Goal: Task Accomplishment & Management: Manage account settings

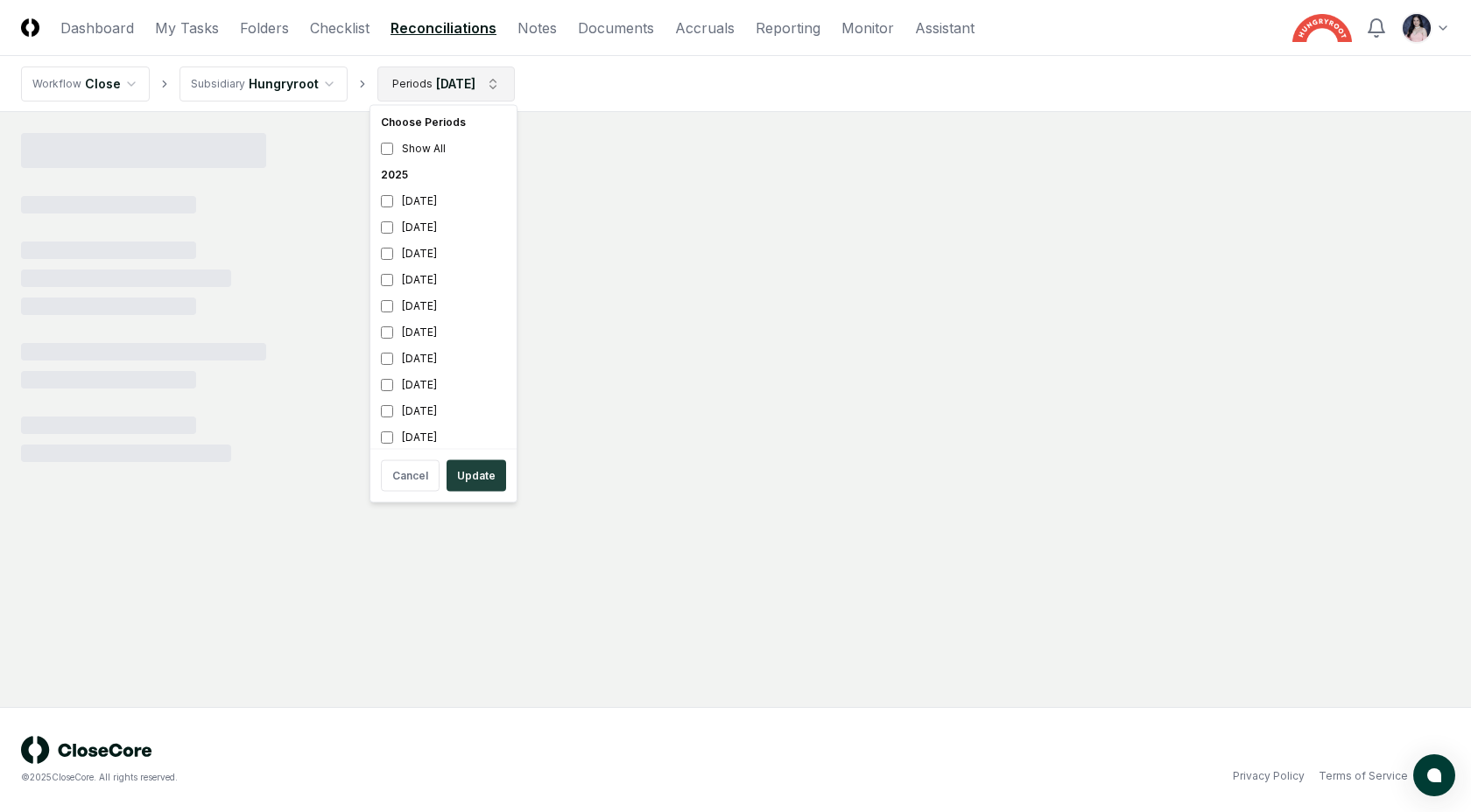
click at [457, 83] on html "CloseCore Dashboard My Tasks Folders Checklist Reconciliations Notes Documents …" at bounding box center [735, 406] width 1471 height 812
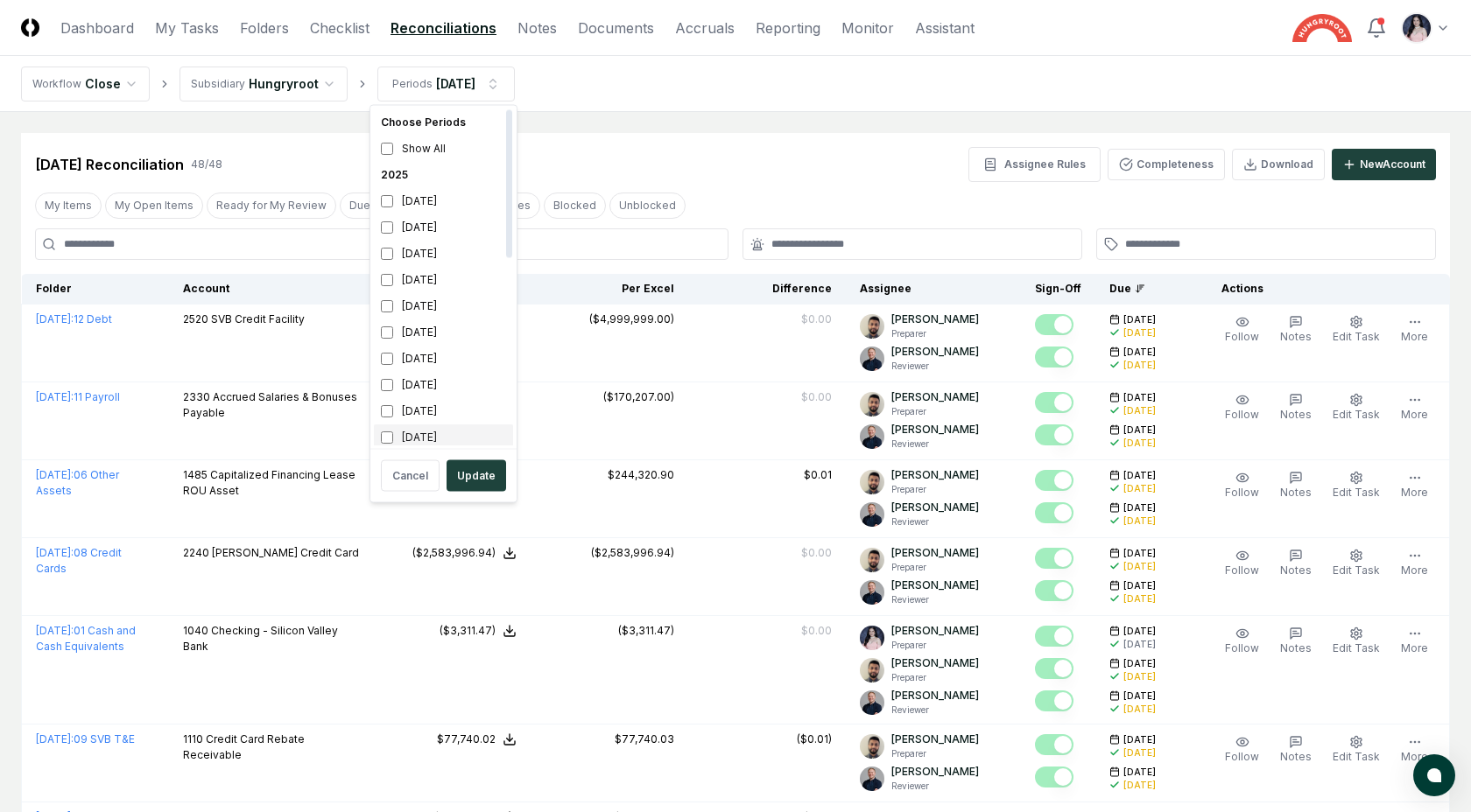
scroll to position [6, 0]
click at [468, 470] on button "Update" at bounding box center [476, 476] width 60 height 31
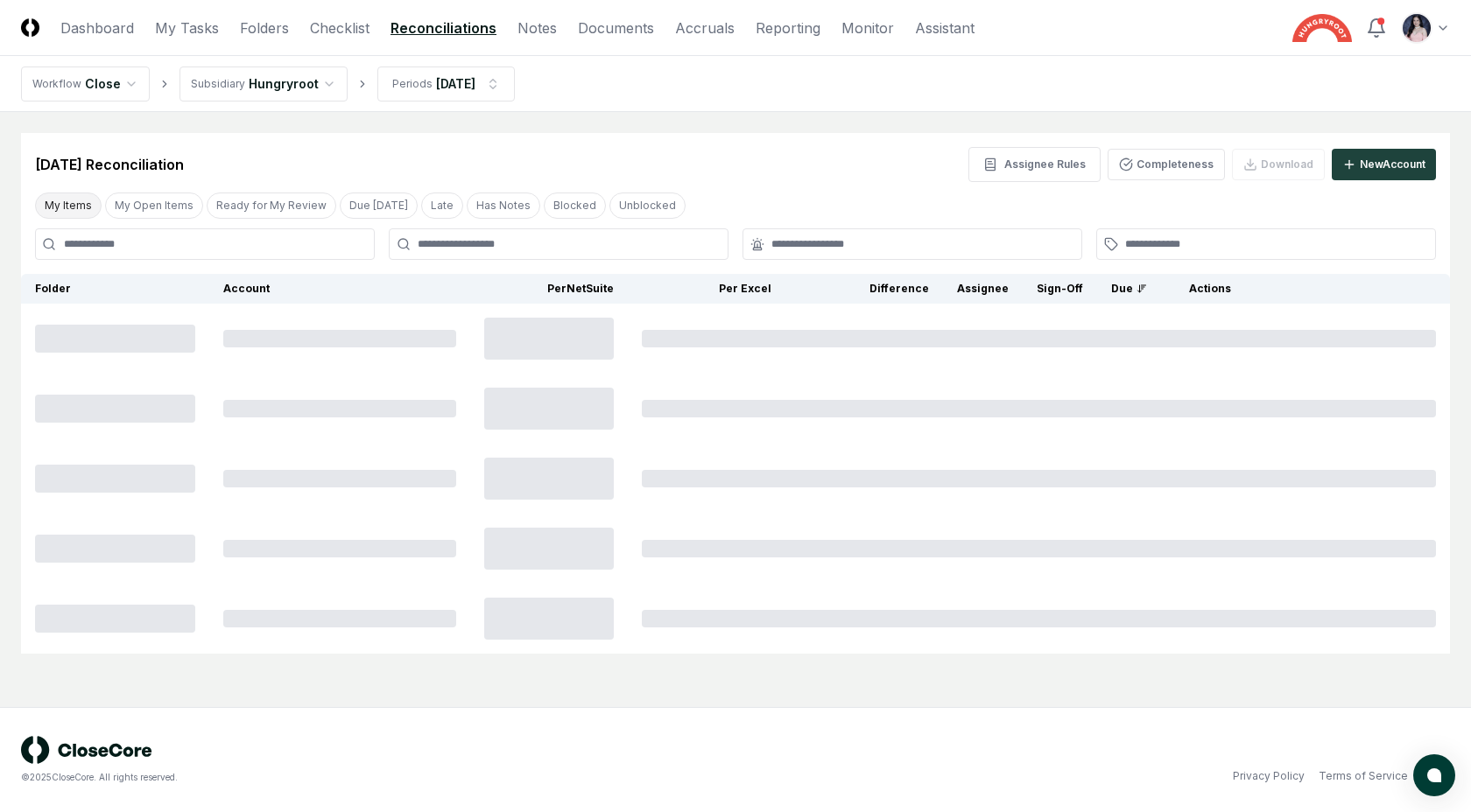
click at [87, 204] on button "My Items" at bounding box center [68, 205] width 66 height 27
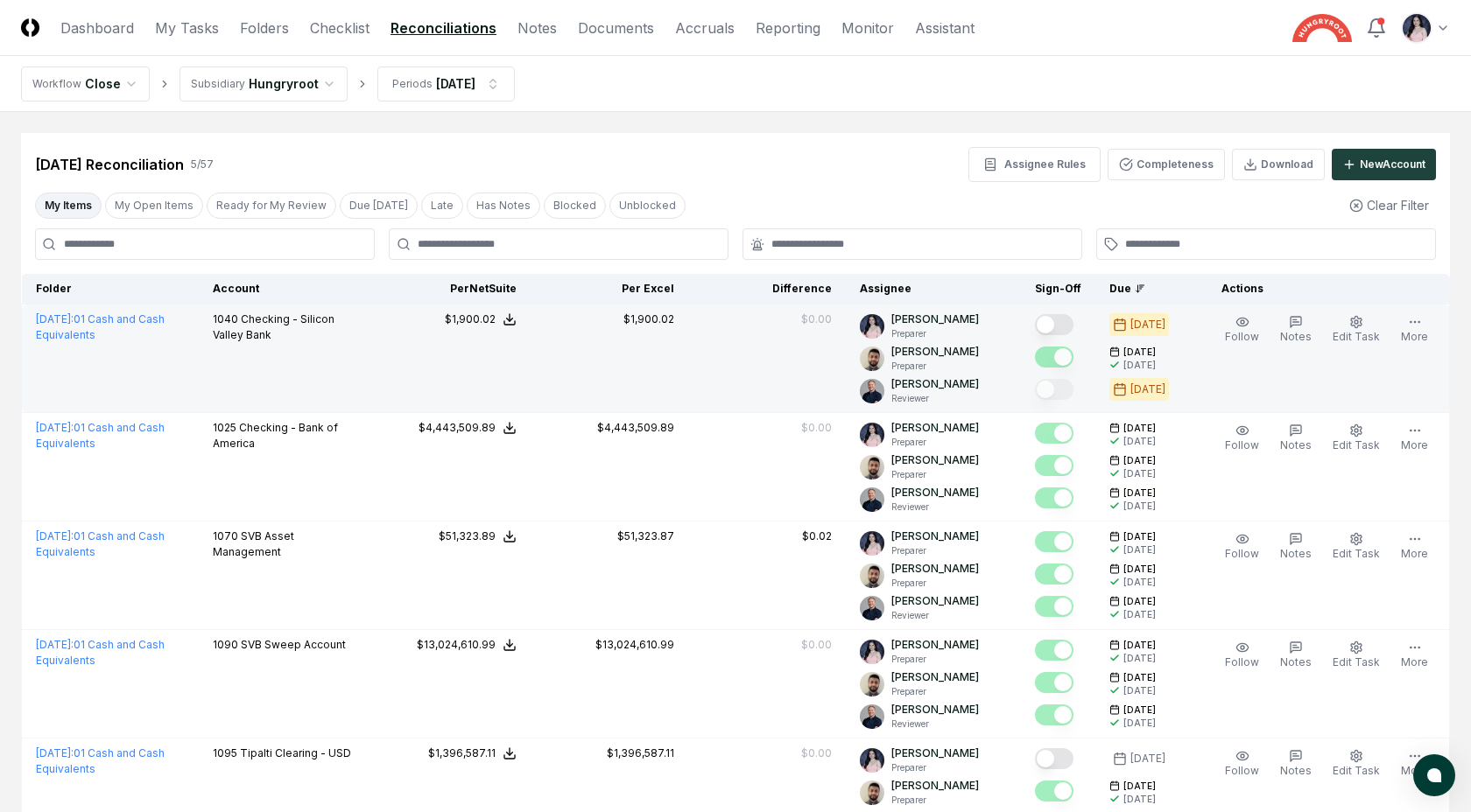
click at [1063, 321] on button "Mark complete" at bounding box center [1055, 324] width 39 height 21
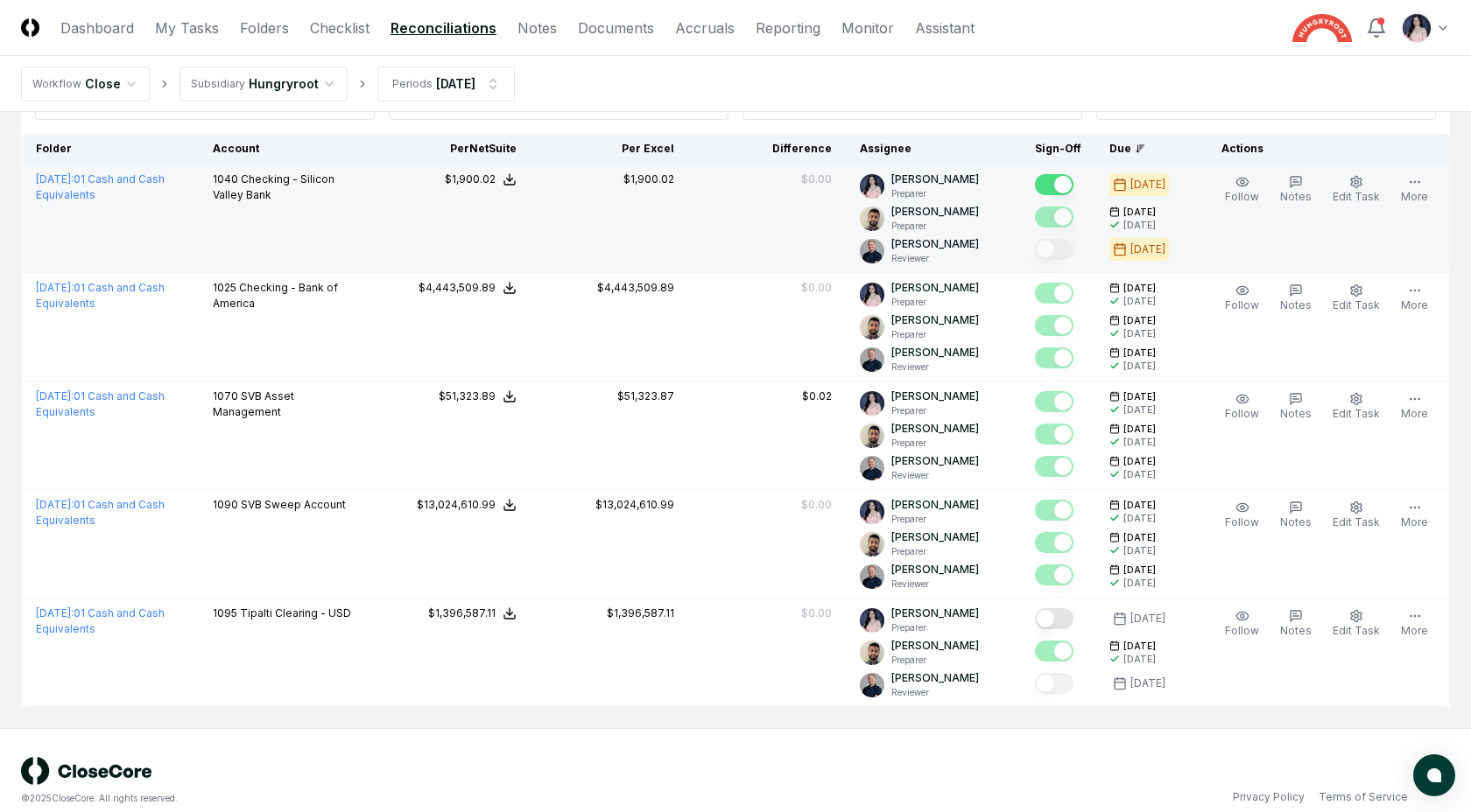
scroll to position [141, 0]
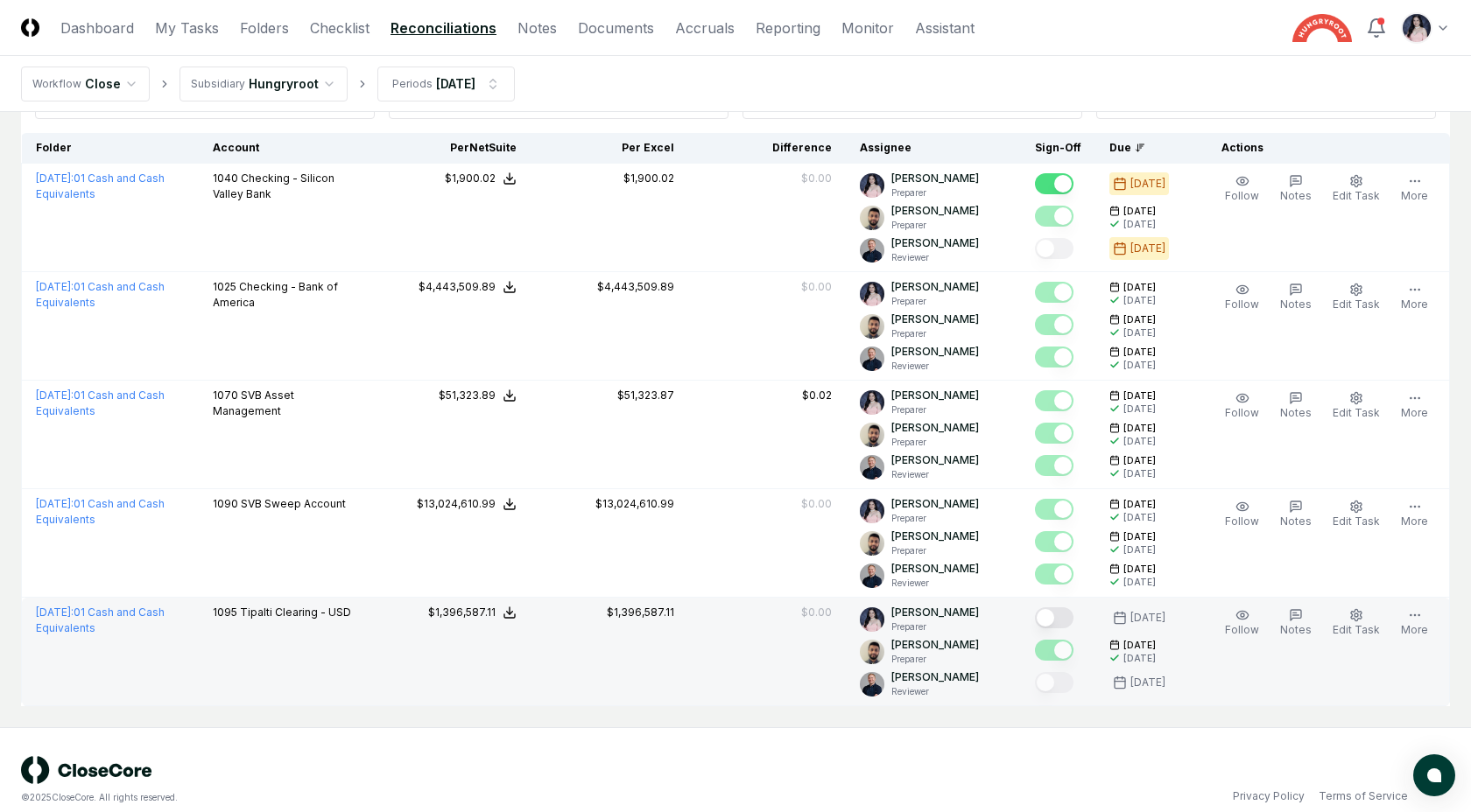
click at [1064, 617] on button "Mark complete" at bounding box center [1055, 618] width 39 height 21
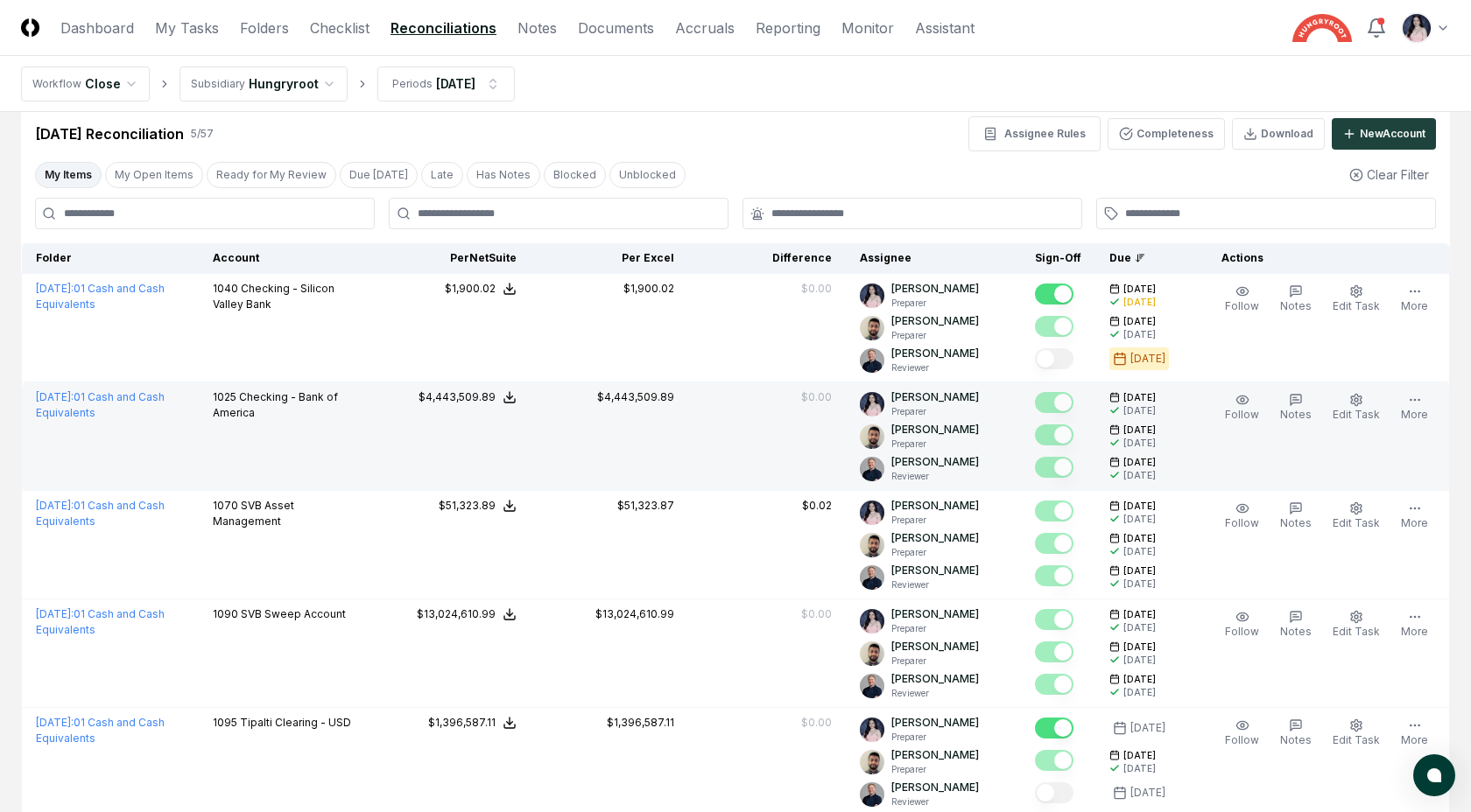
scroll to position [0, 0]
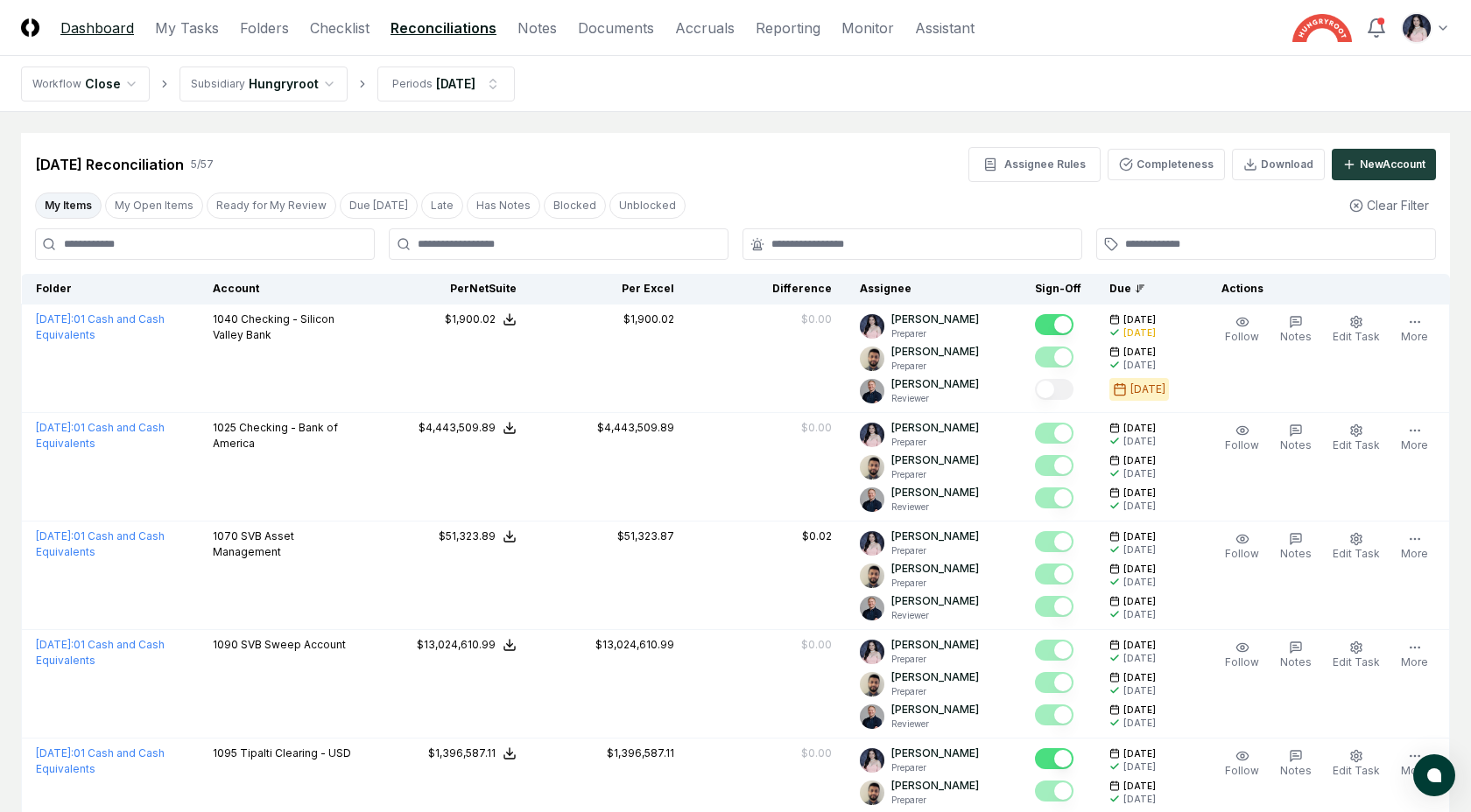
click at [121, 25] on link "Dashboard" at bounding box center [98, 28] width 74 height 21
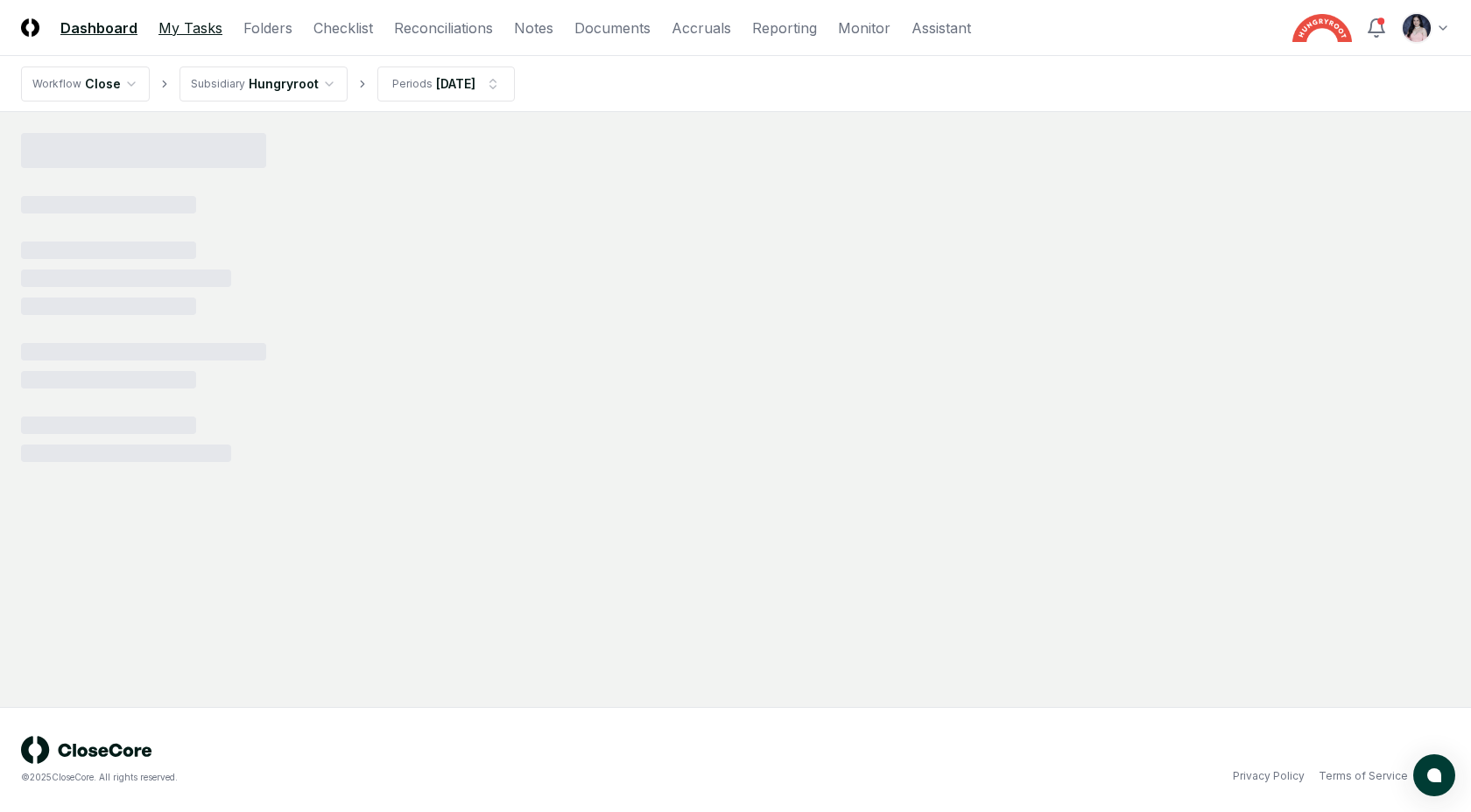
click at [176, 28] on link "My Tasks" at bounding box center [190, 28] width 64 height 21
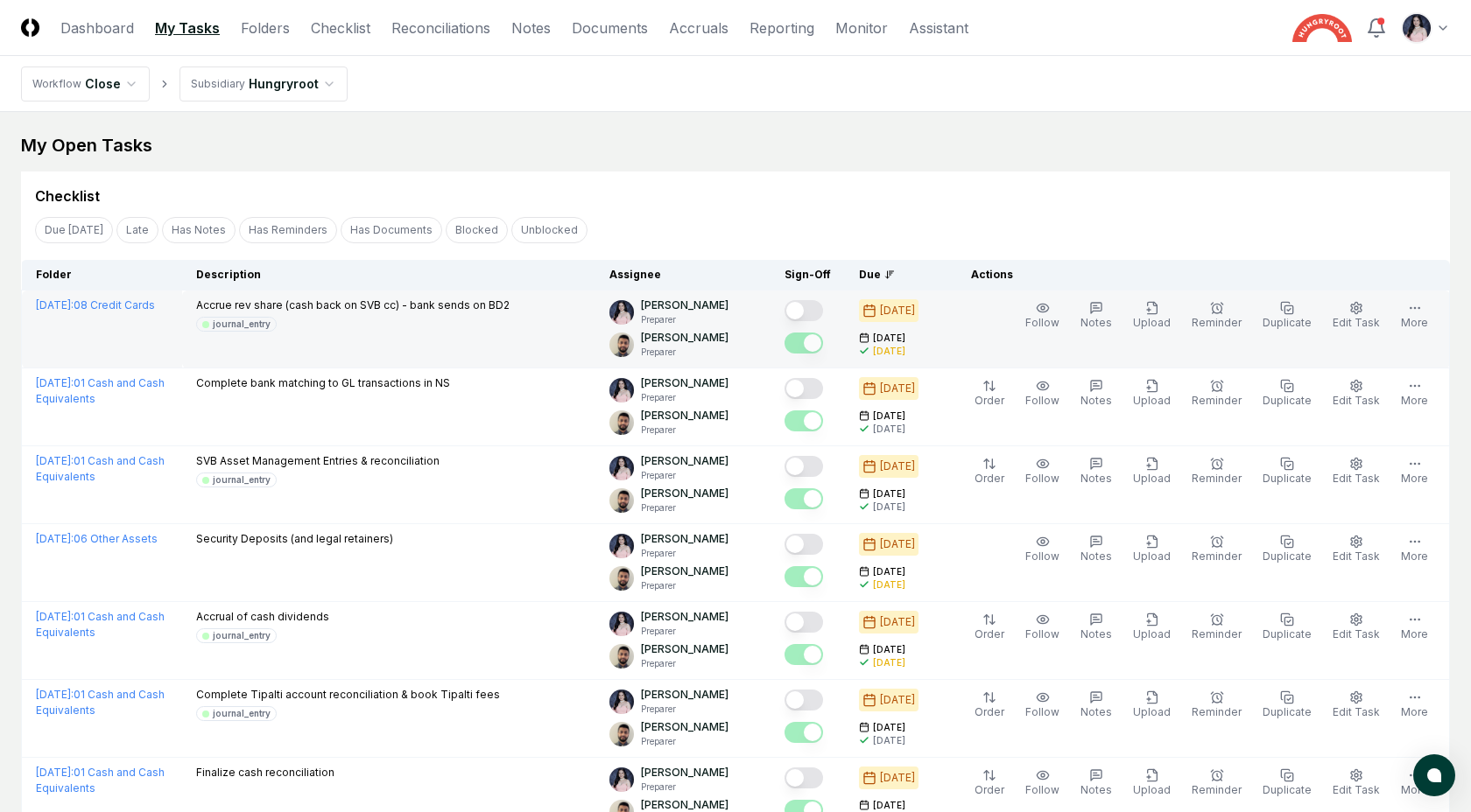
click at [813, 313] on button "Mark complete" at bounding box center [804, 310] width 39 height 21
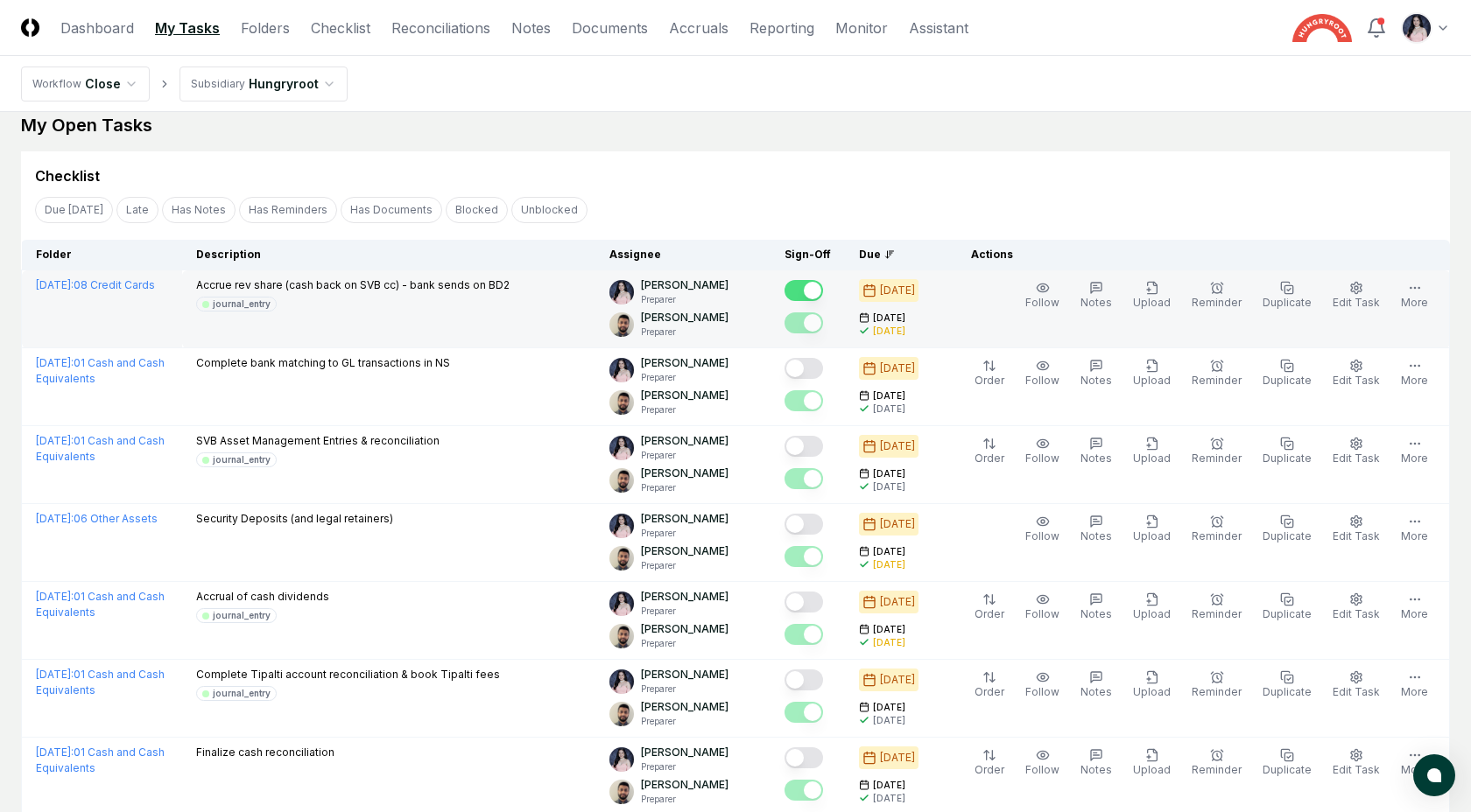
scroll to position [22, 0]
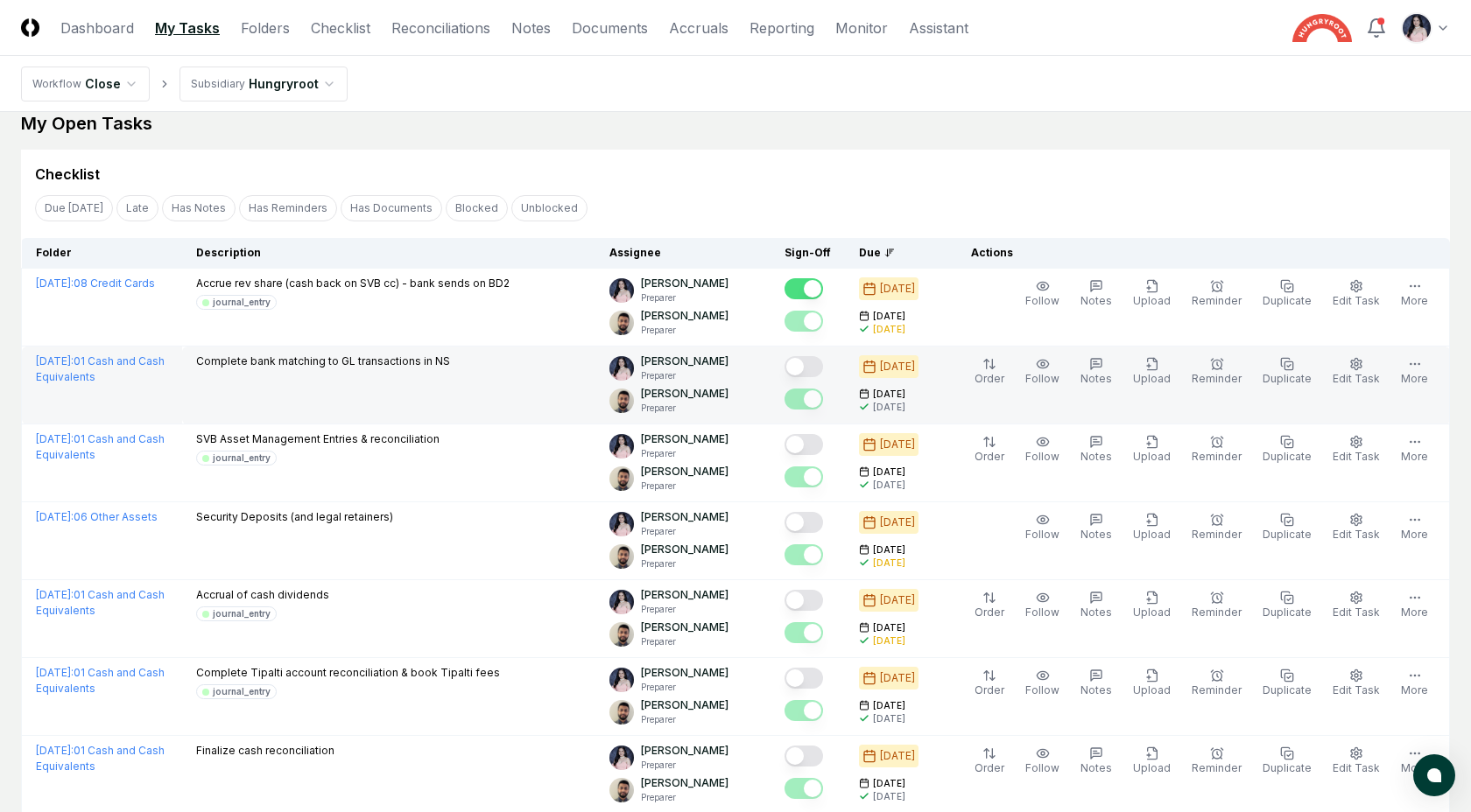
click at [823, 365] on button "Mark complete" at bounding box center [804, 366] width 39 height 21
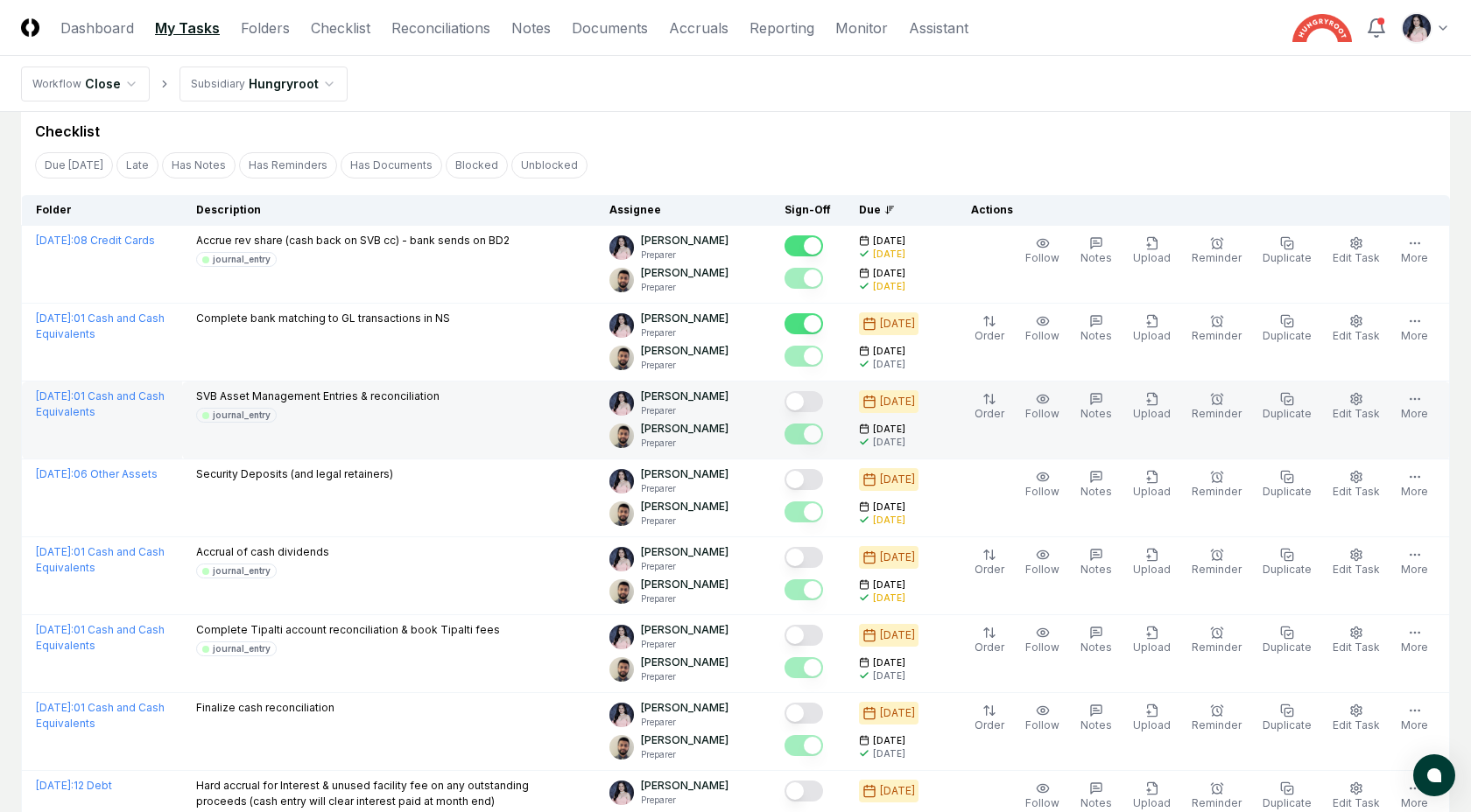
click at [824, 390] on div at bounding box center [808, 402] width 46 height 29
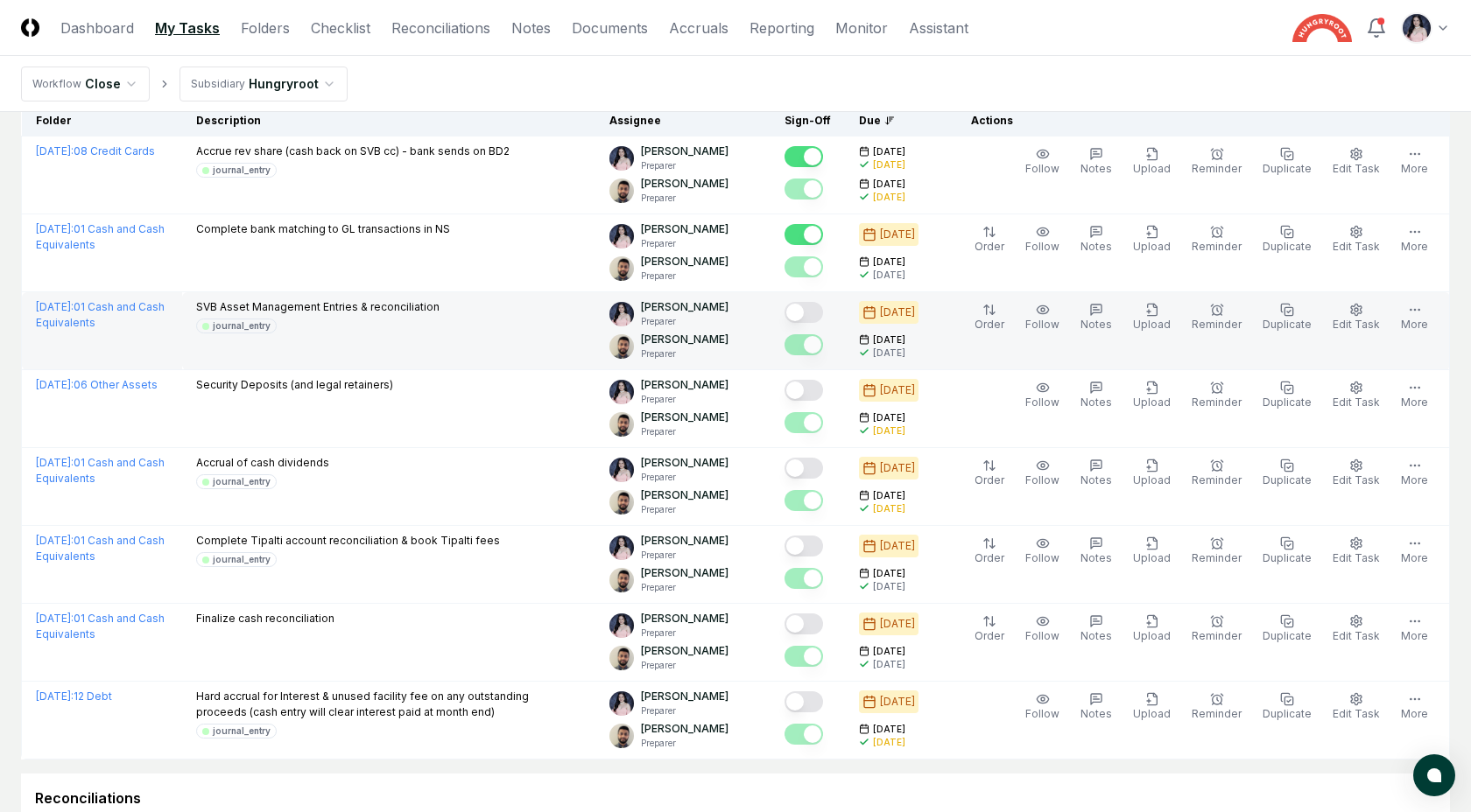
scroll to position [158, 0]
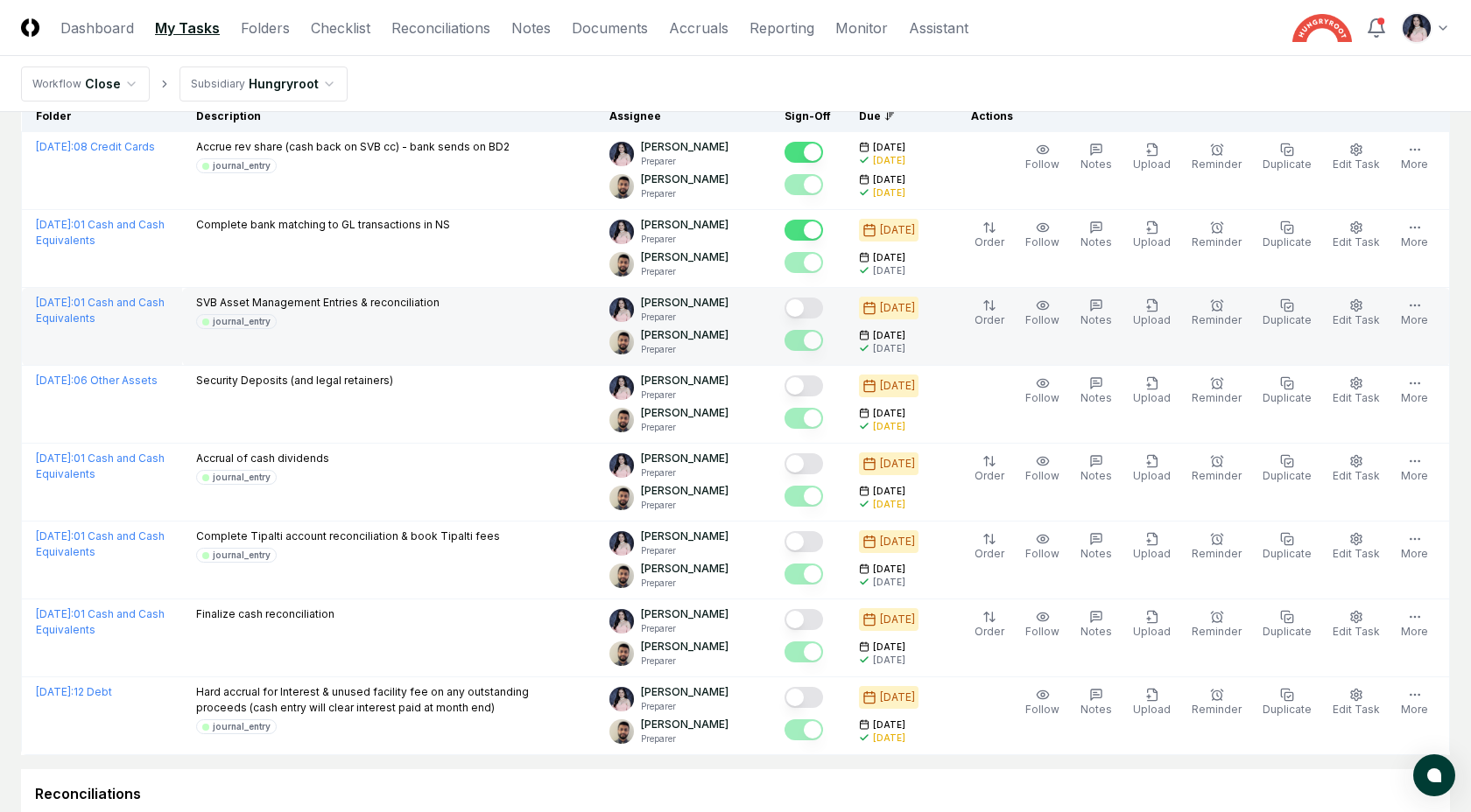
click at [823, 307] on button "Mark complete" at bounding box center [804, 307] width 39 height 21
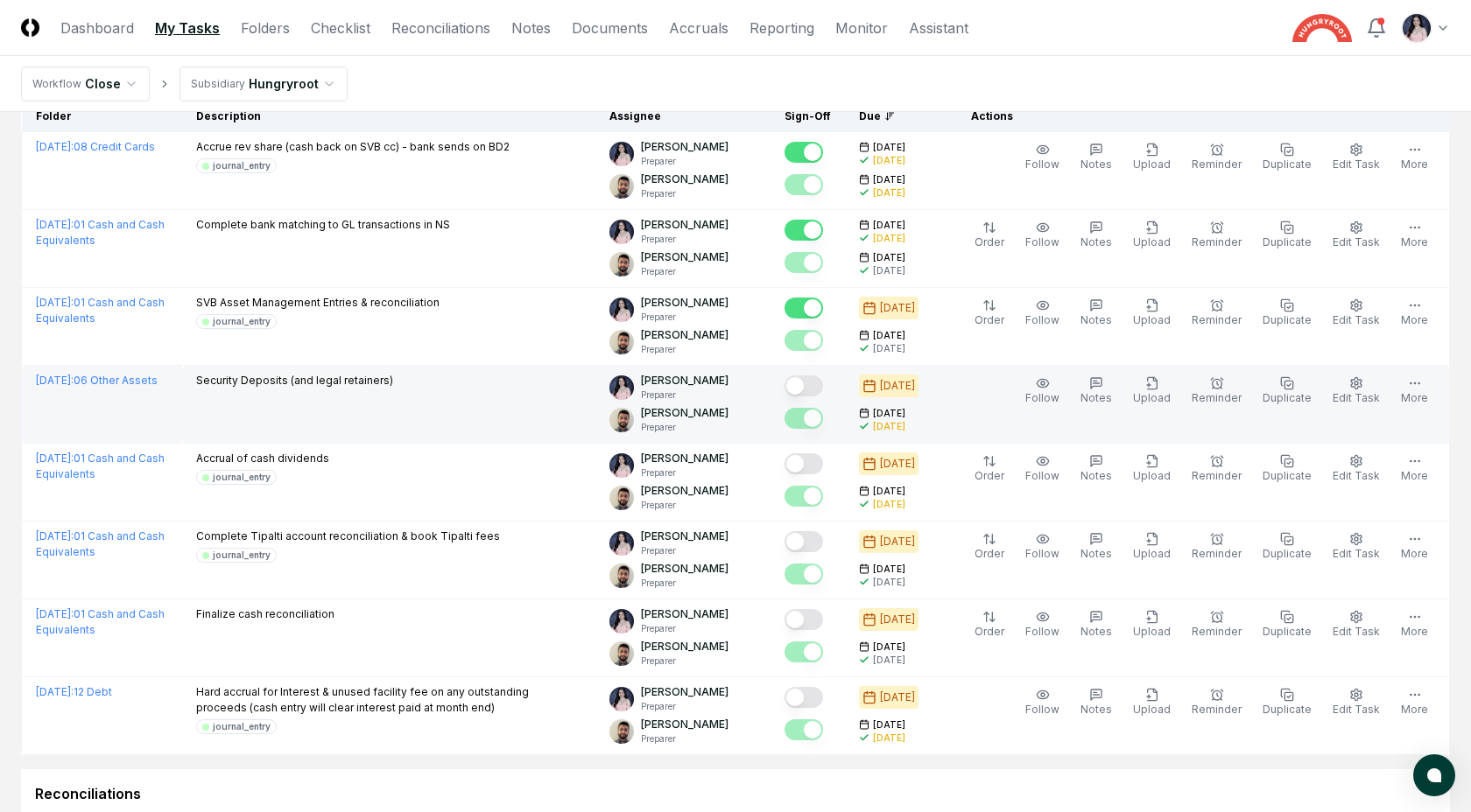
click at [823, 385] on button "Mark complete" at bounding box center [804, 386] width 39 height 21
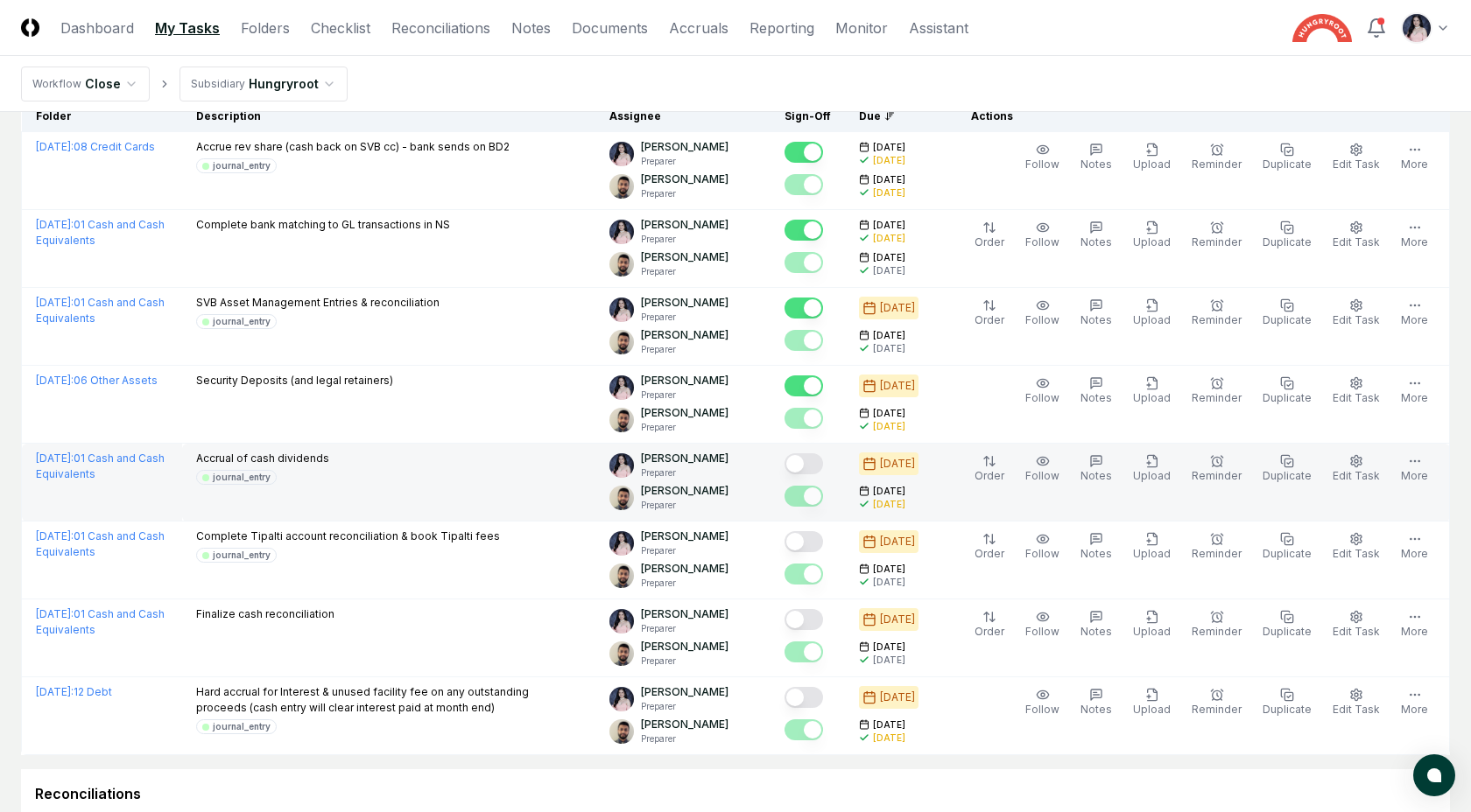
click at [823, 467] on button "Mark complete" at bounding box center [804, 463] width 39 height 21
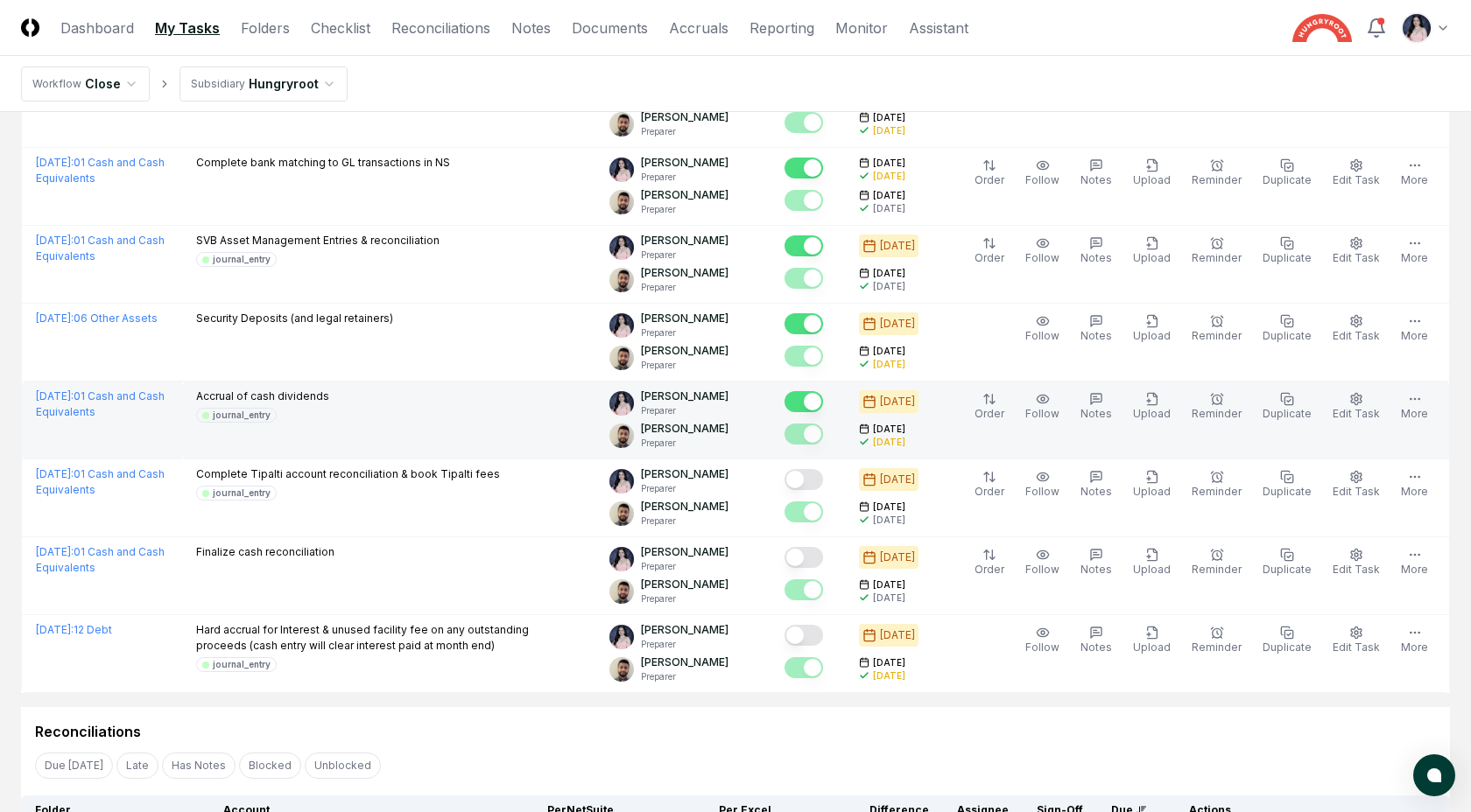
scroll to position [222, 0]
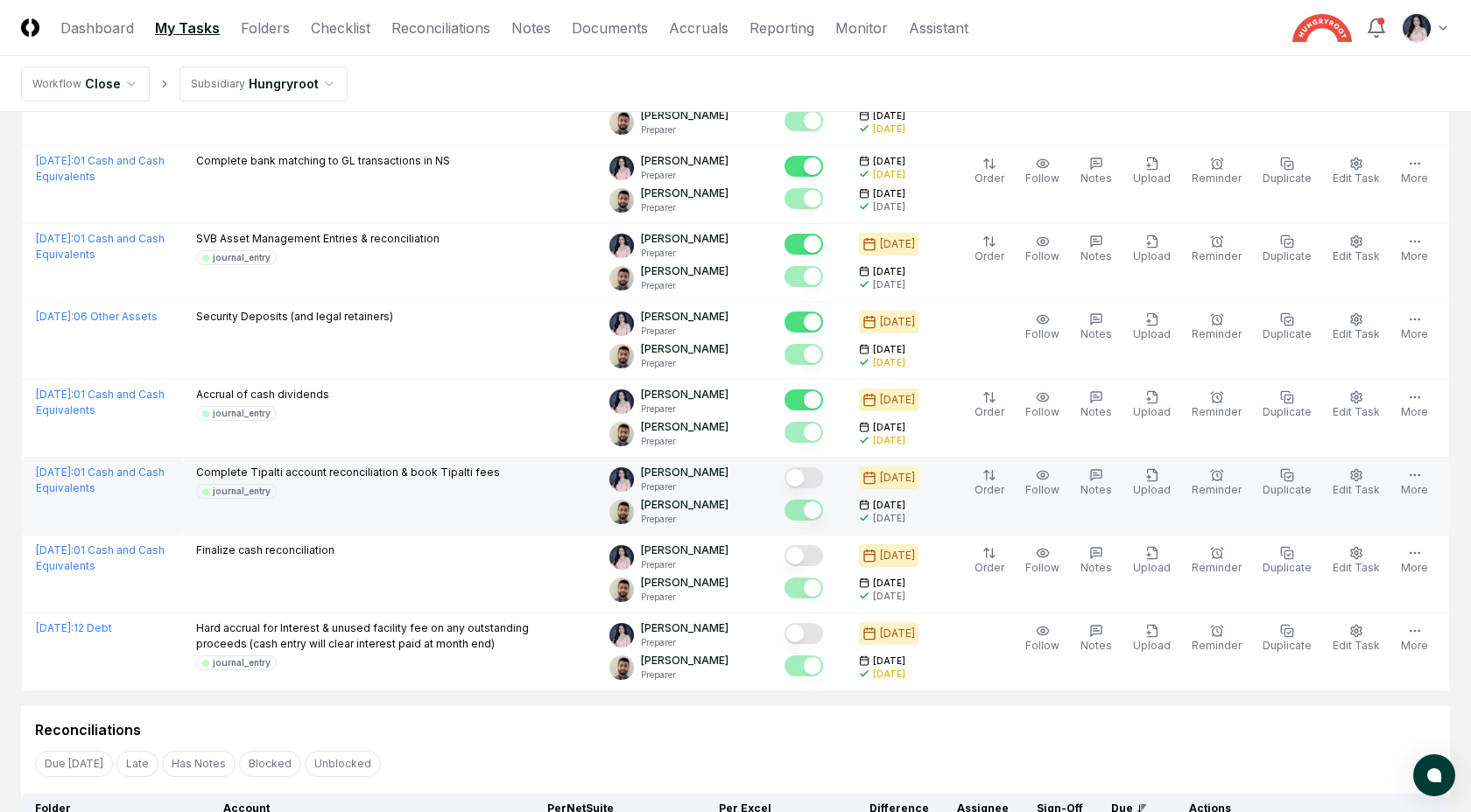
click at [823, 489] on div at bounding box center [804, 480] width 39 height 24
click at [823, 482] on button "Mark complete" at bounding box center [804, 478] width 39 height 21
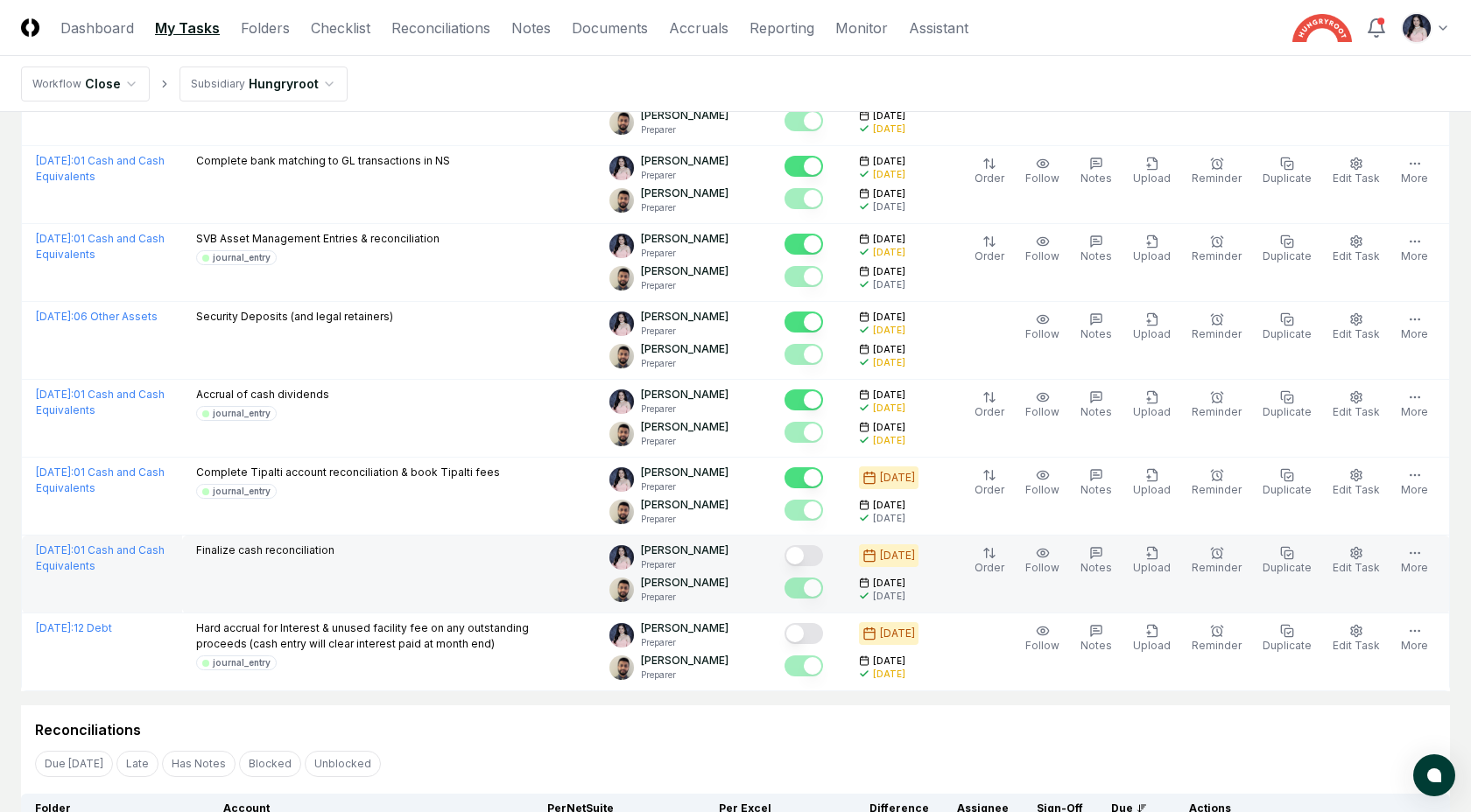
click at [825, 574] on div at bounding box center [808, 573] width 46 height 62
click at [823, 560] on button "Mark complete" at bounding box center [804, 555] width 39 height 21
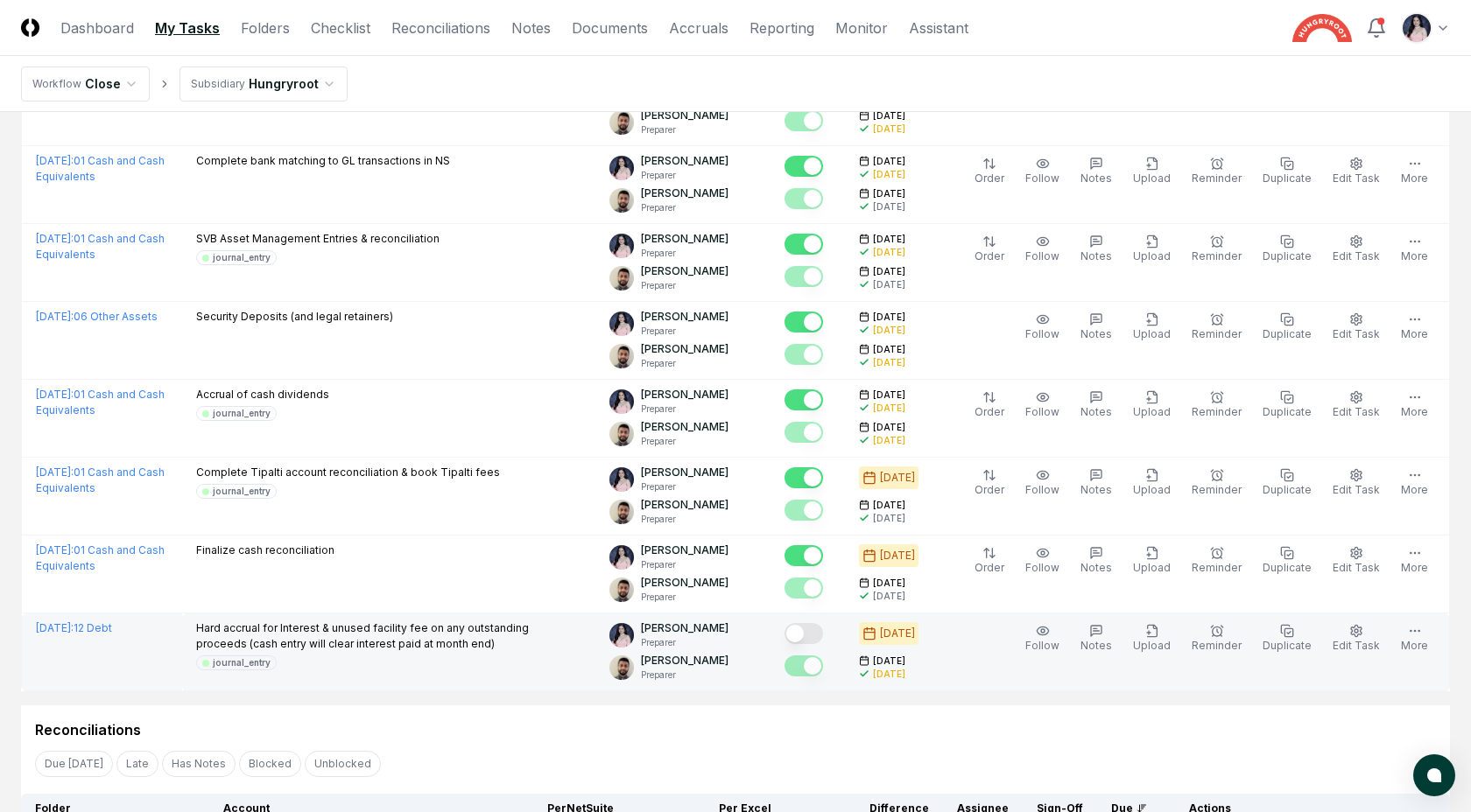
click at [820, 633] on button "Mark complete" at bounding box center [804, 633] width 39 height 21
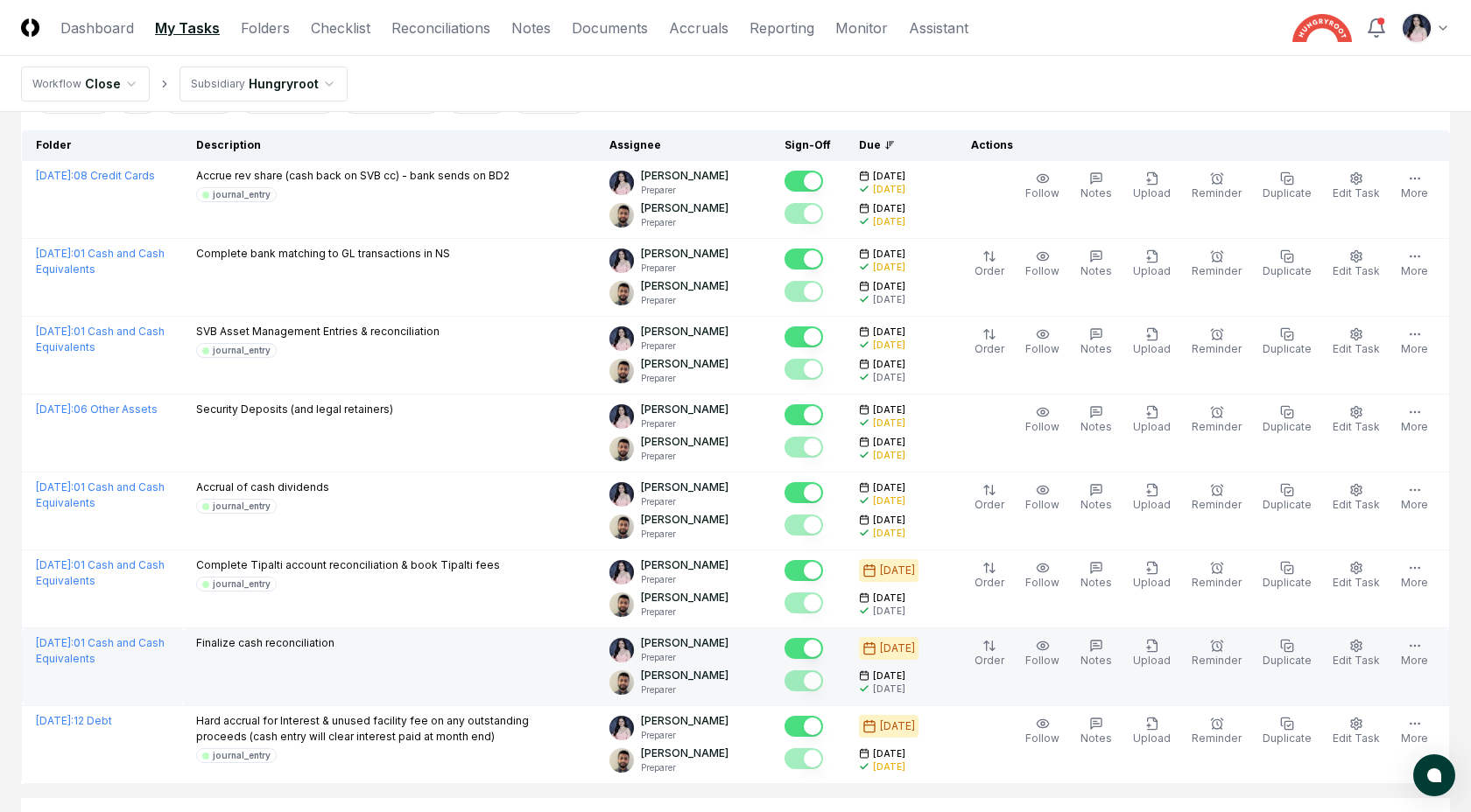
scroll to position [0, 0]
